Goal: Transaction & Acquisition: Purchase product/service

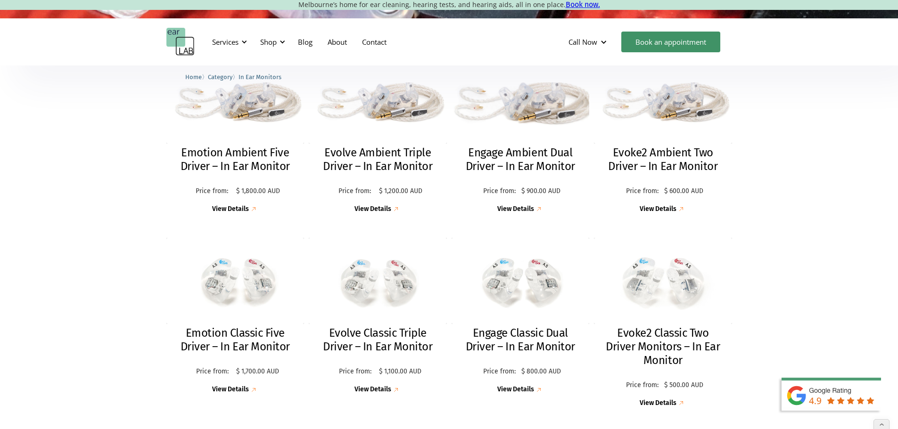
click at [509, 159] on h2 "Engage Ambient Dual Driver – In Ear Monitor" at bounding box center [520, 159] width 119 height 27
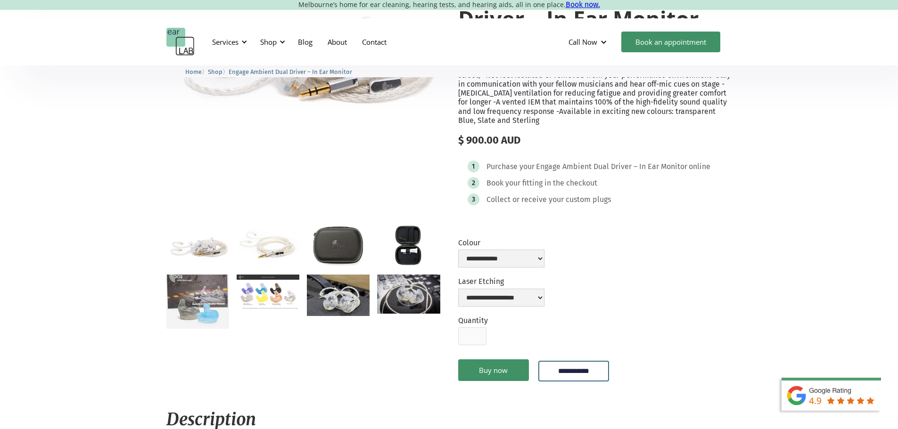
click at [283, 310] on img "open lightbox" at bounding box center [268, 292] width 63 height 35
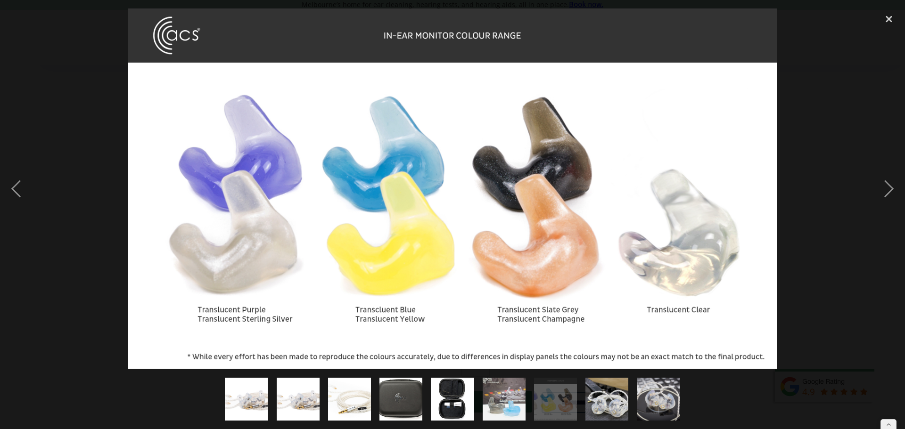
click at [832, 239] on div at bounding box center [452, 188] width 905 height 360
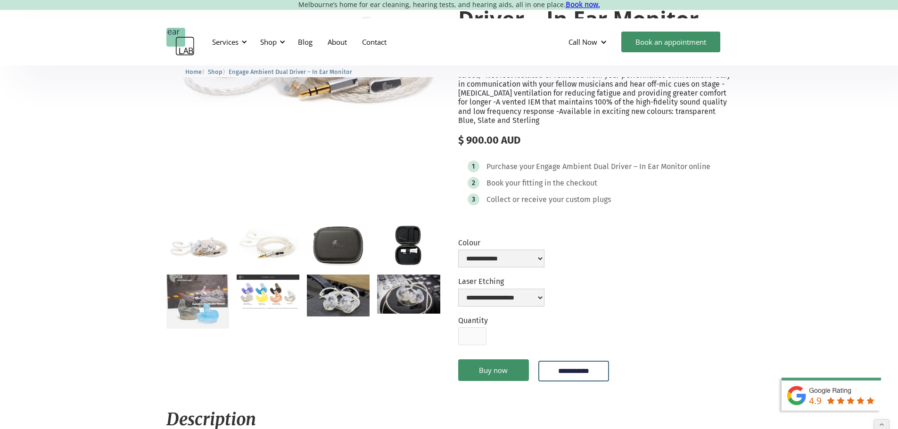
click at [208, 309] on img "open lightbox" at bounding box center [197, 302] width 63 height 55
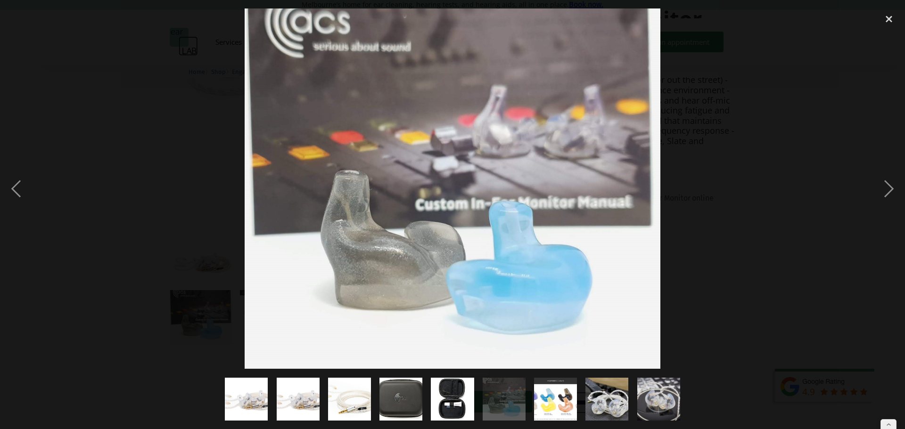
click at [768, 219] on div at bounding box center [452, 188] width 905 height 360
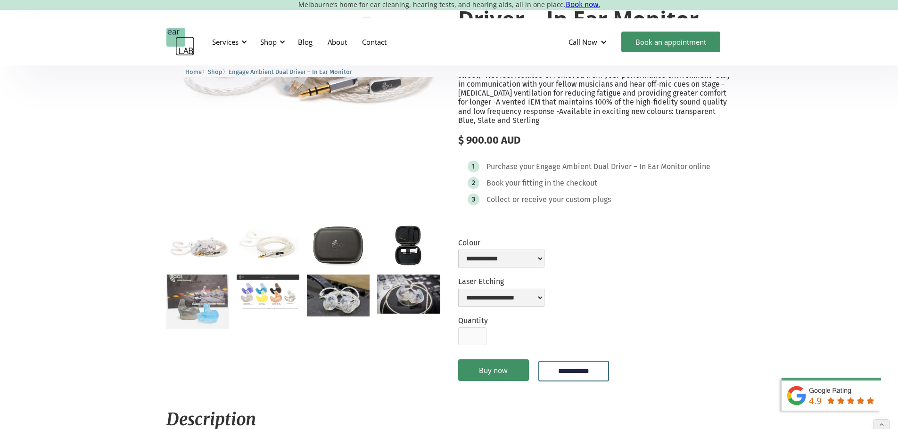
click at [203, 306] on img "open lightbox" at bounding box center [197, 302] width 63 height 55
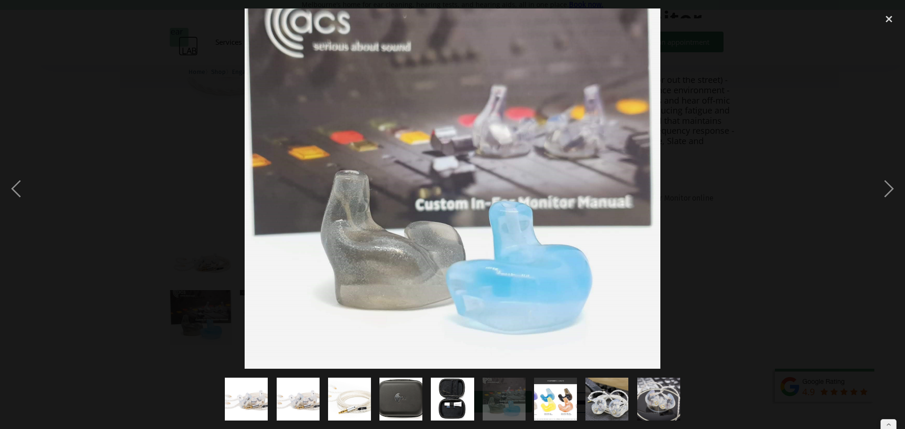
click at [792, 247] on div at bounding box center [452, 188] width 905 height 360
